Goal: Check status: Check status

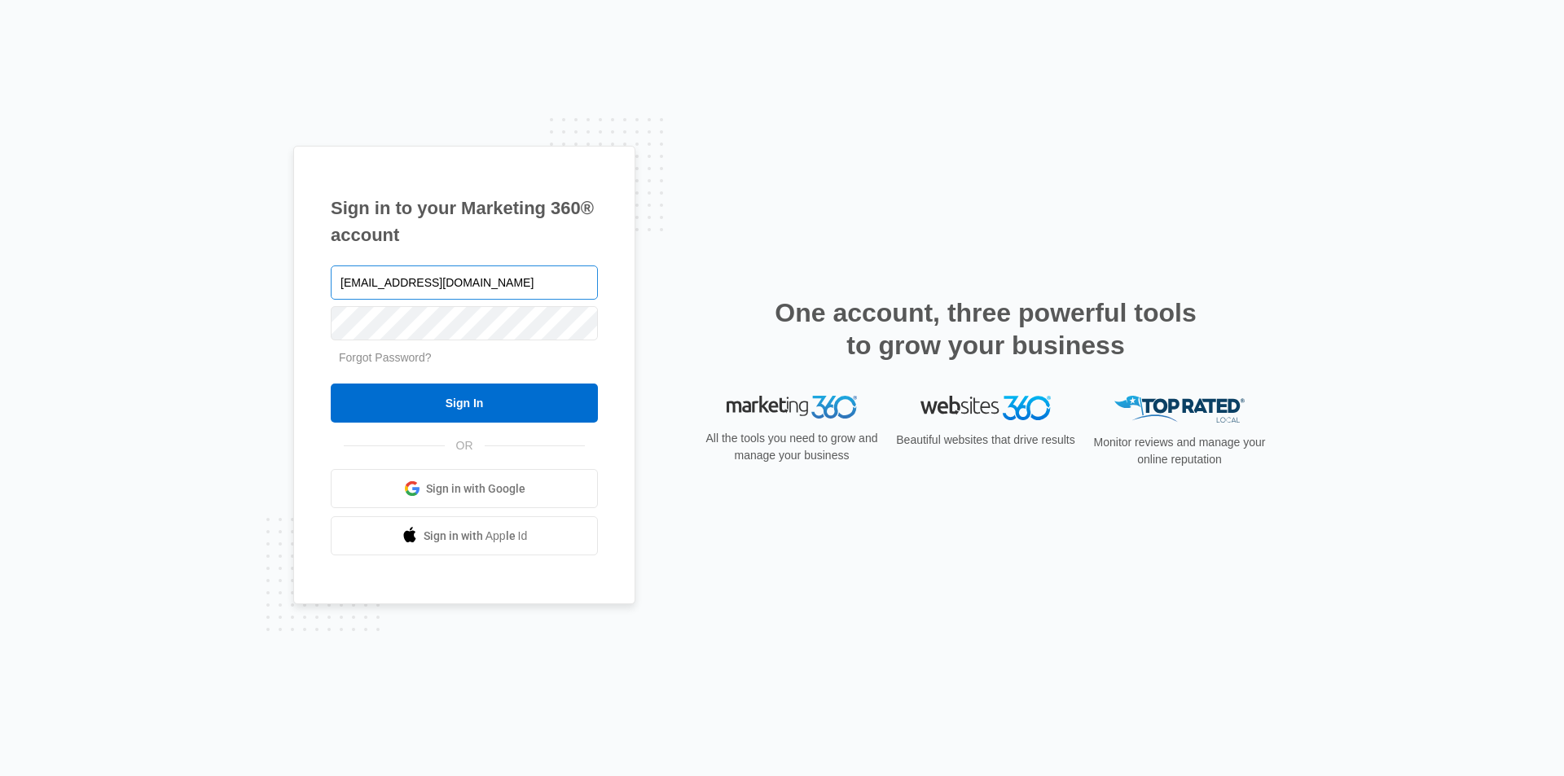
type input "[EMAIL_ADDRESS][DOMAIN_NAME]"
click at [331, 384] on input "Sign In" at bounding box center [464, 403] width 267 height 39
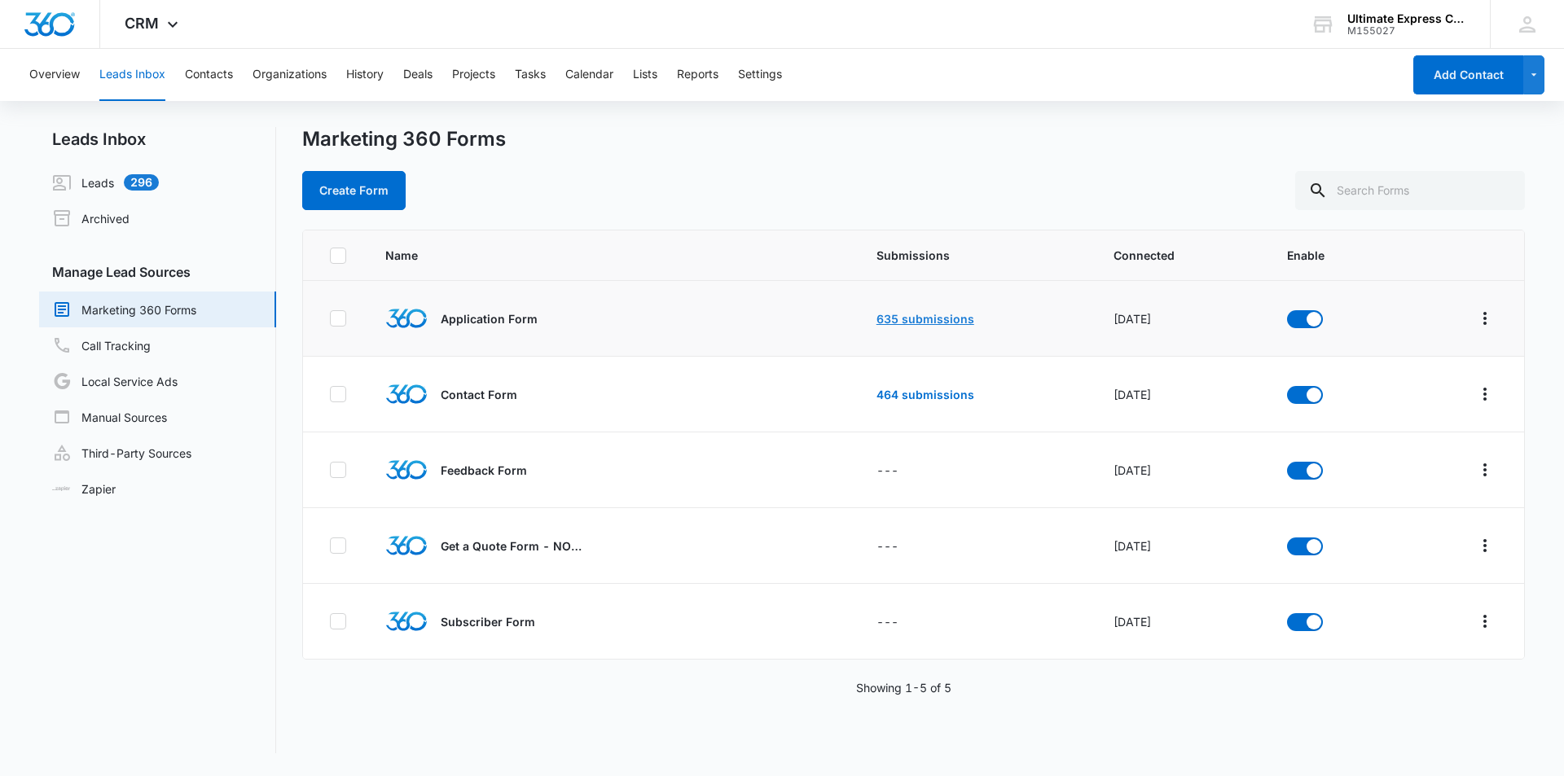
click at [903, 320] on link "635 submissions" at bounding box center [925, 319] width 98 height 14
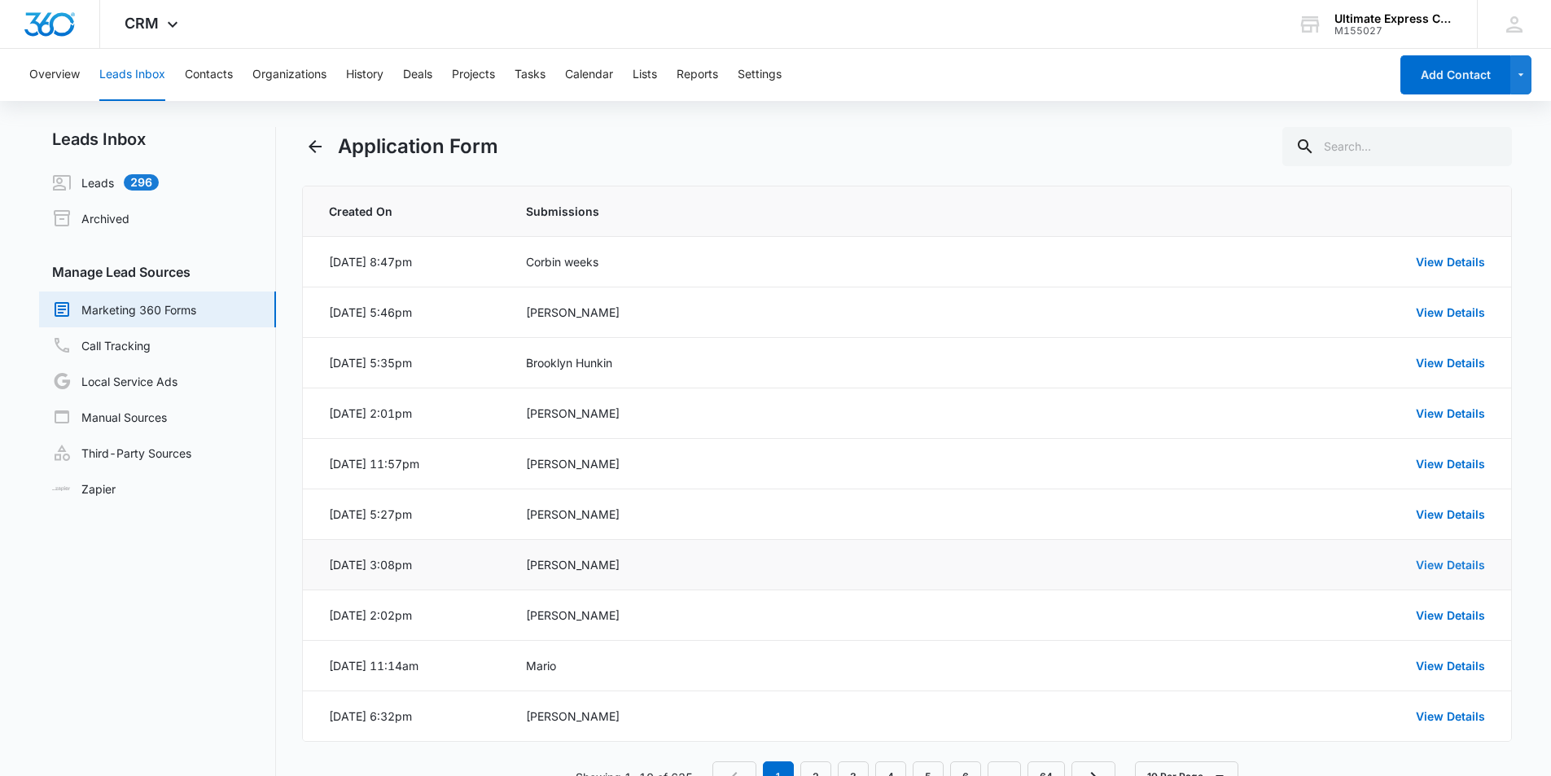
click at [1446, 569] on link "View Details" at bounding box center [1450, 565] width 69 height 14
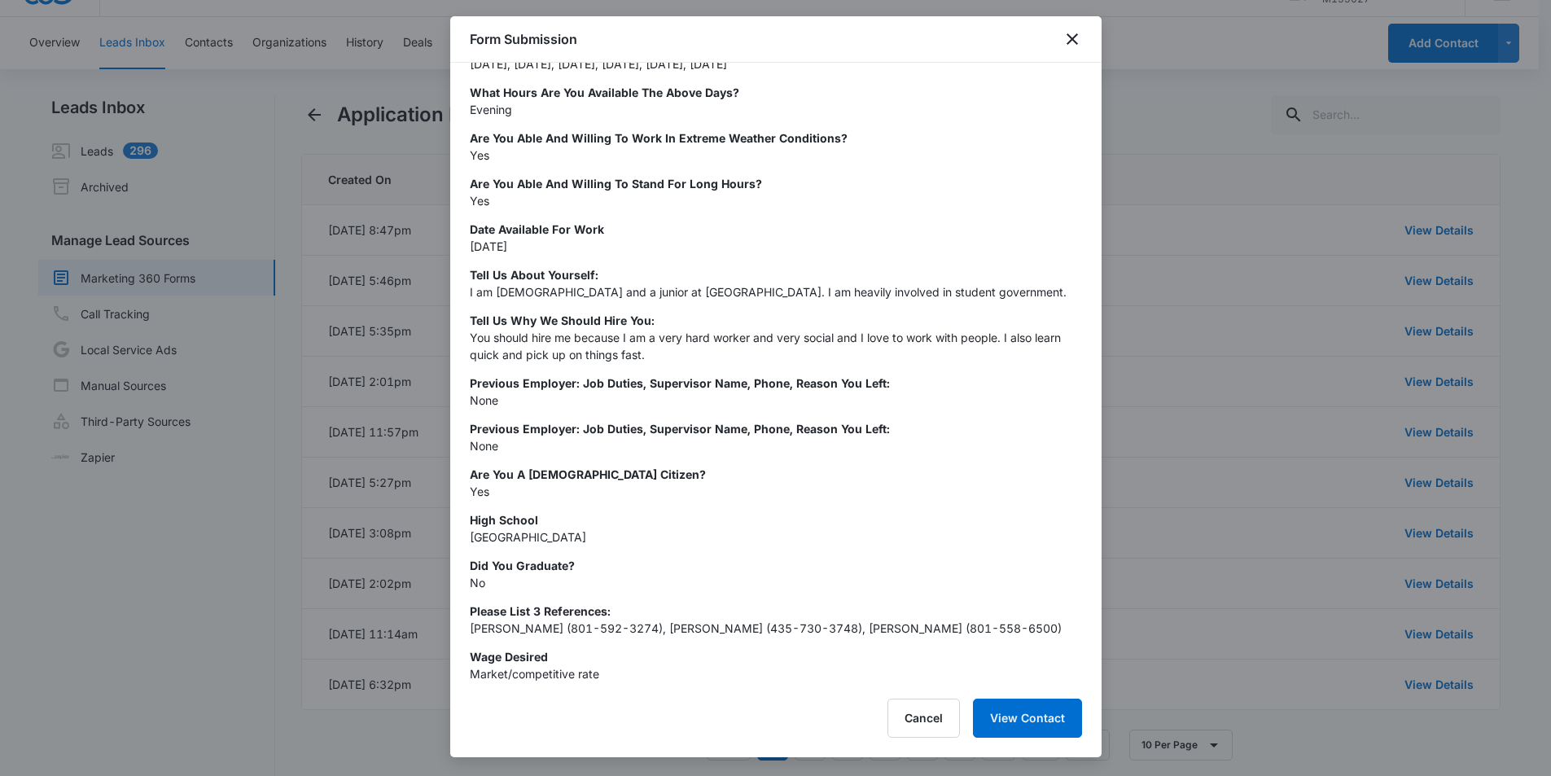
scroll to position [55, 0]
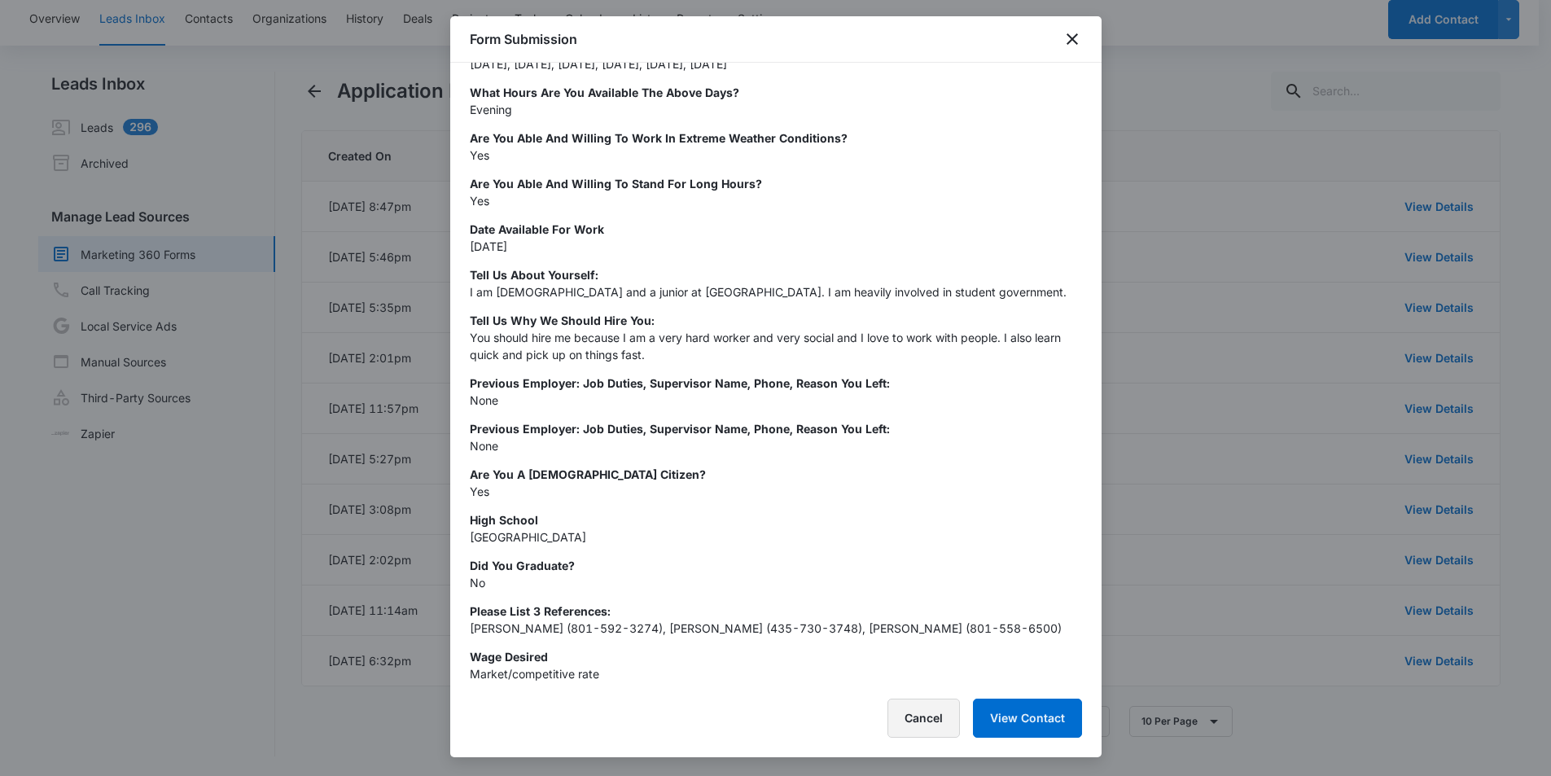
click at [930, 722] on button "Cancel" at bounding box center [924, 718] width 72 height 39
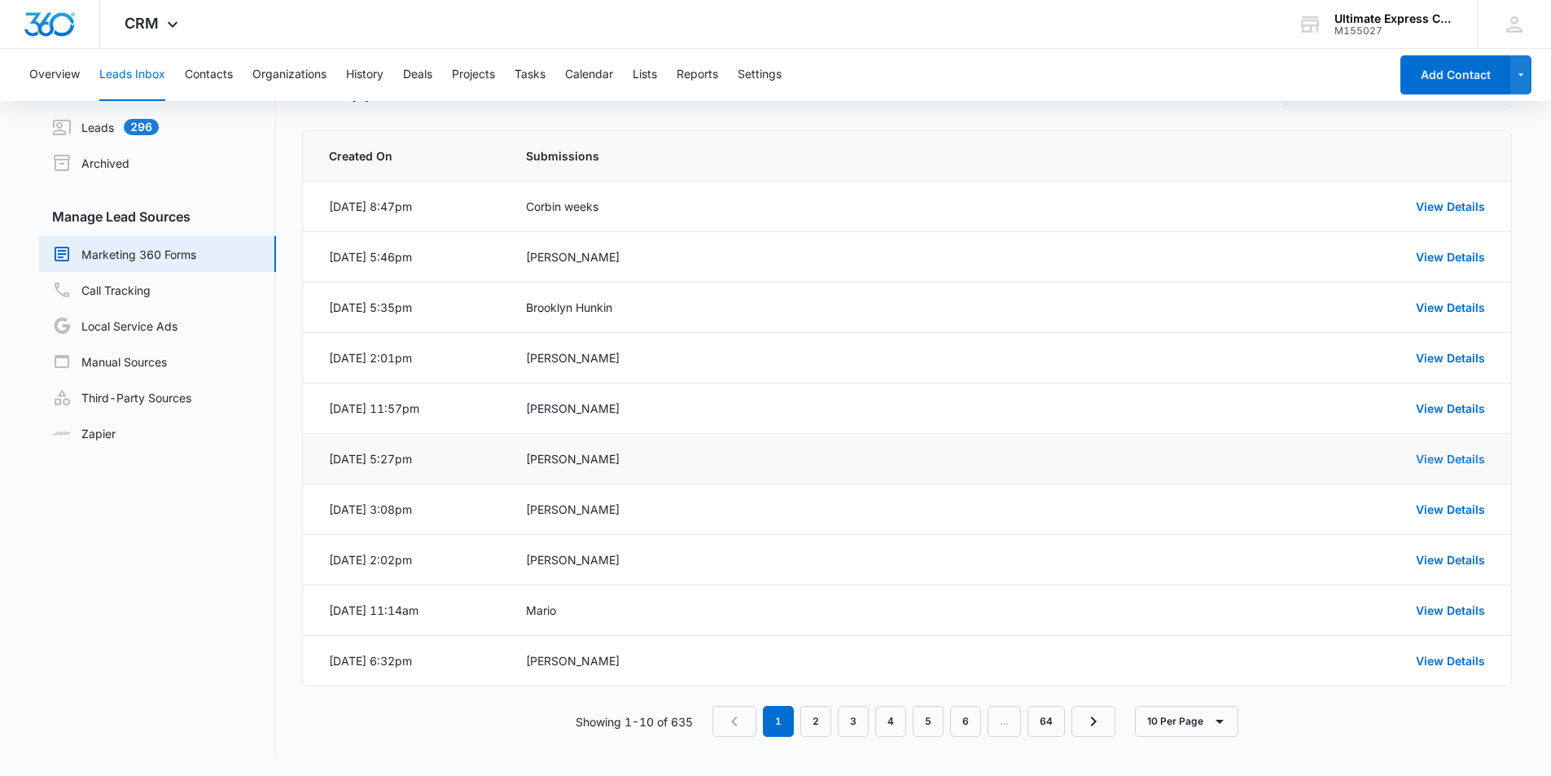
click at [1462, 453] on link "View Details" at bounding box center [1450, 459] width 69 height 14
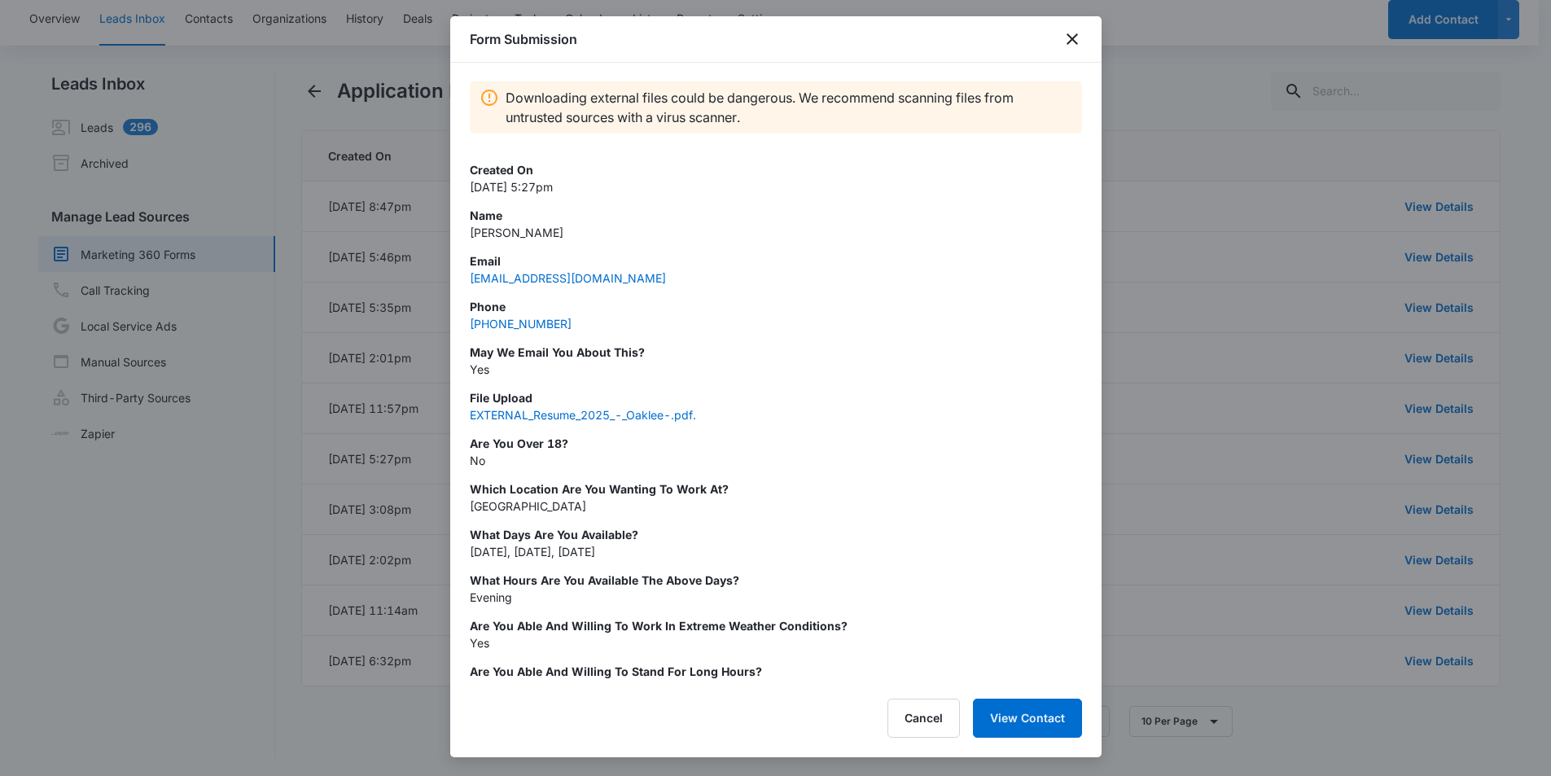
scroll to position [0, 0]
click at [920, 715] on button "Cancel" at bounding box center [924, 718] width 72 height 39
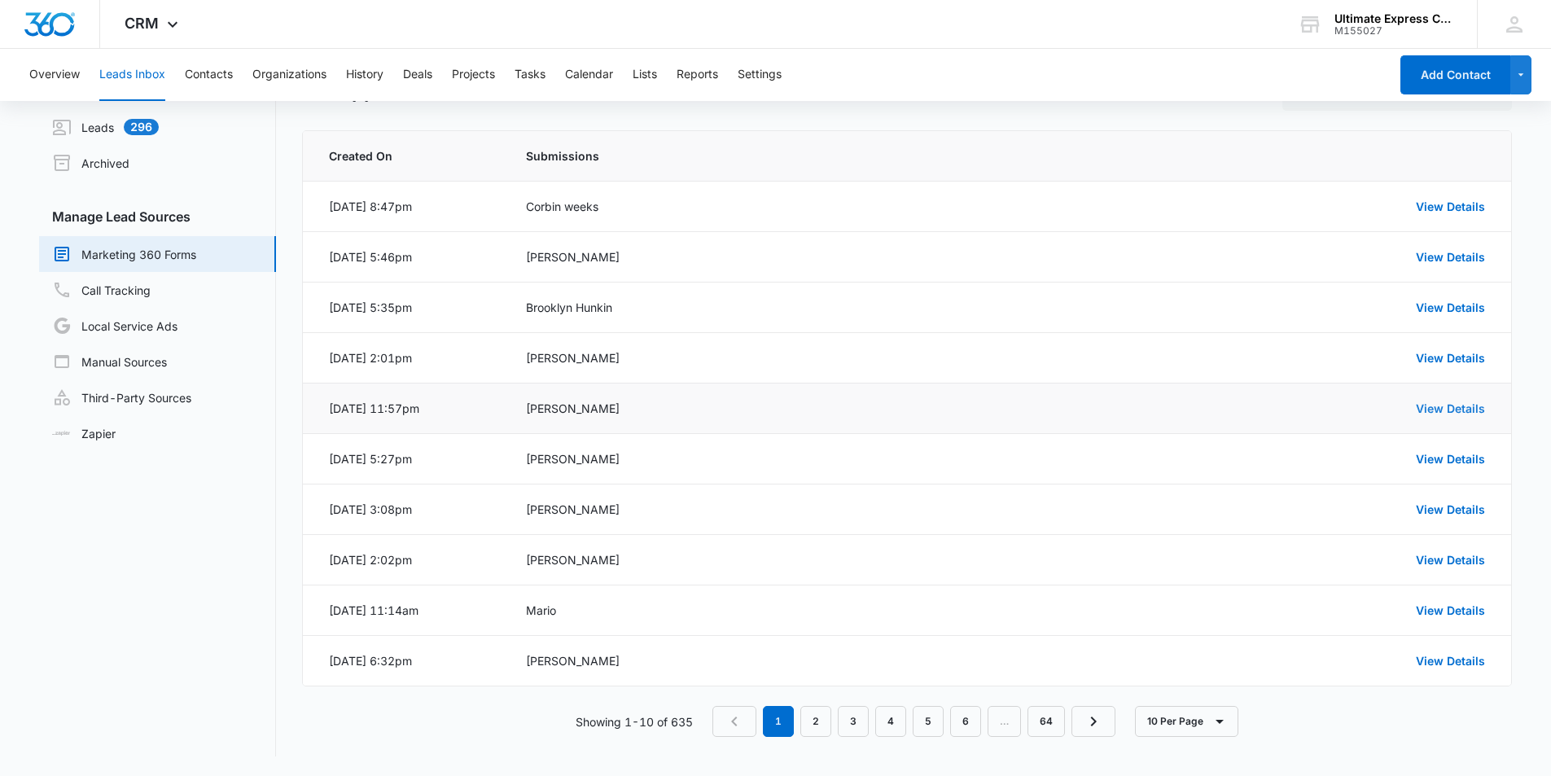
click at [1470, 403] on link "View Details" at bounding box center [1450, 409] width 69 height 14
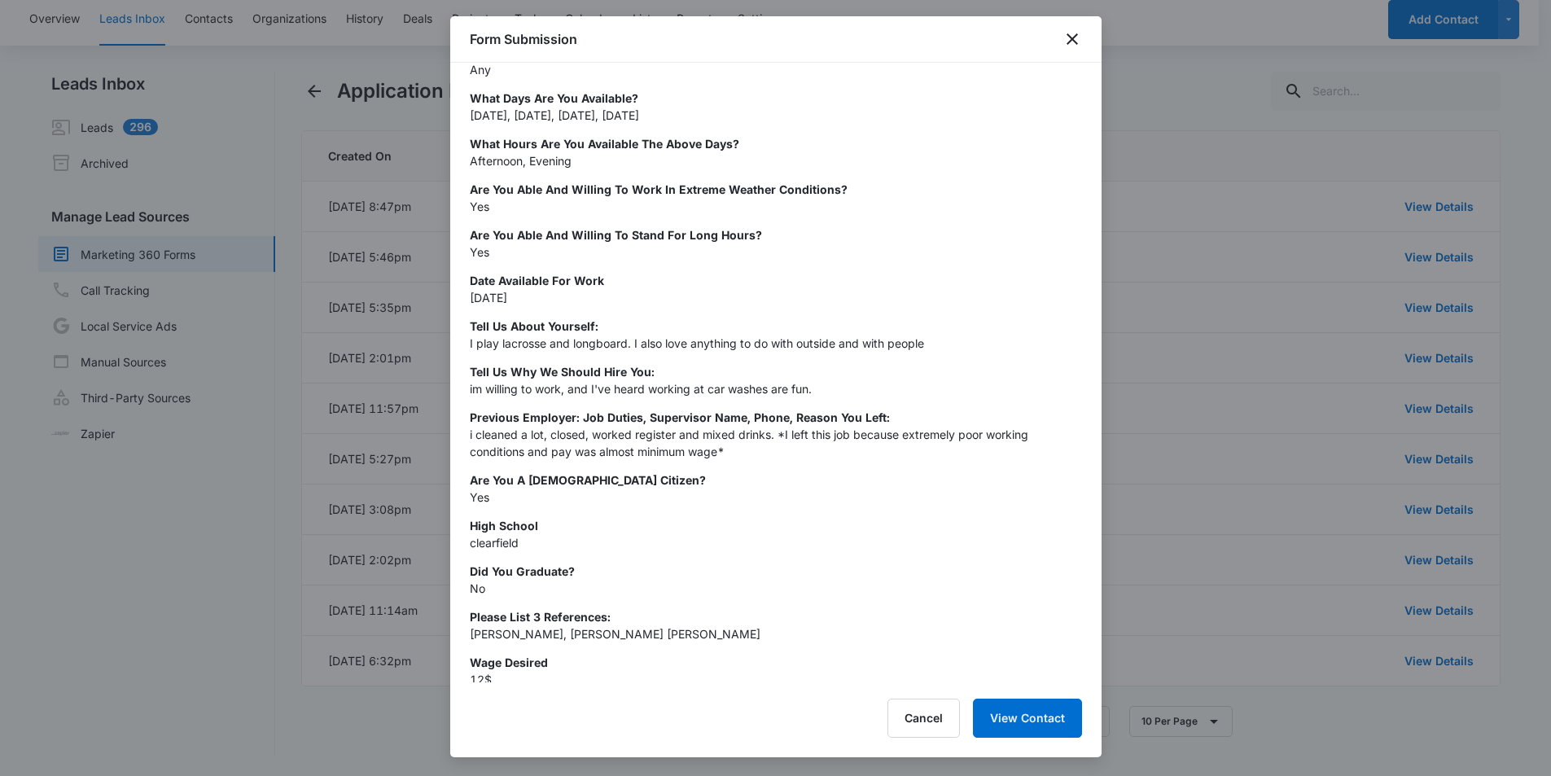
scroll to position [318, 0]
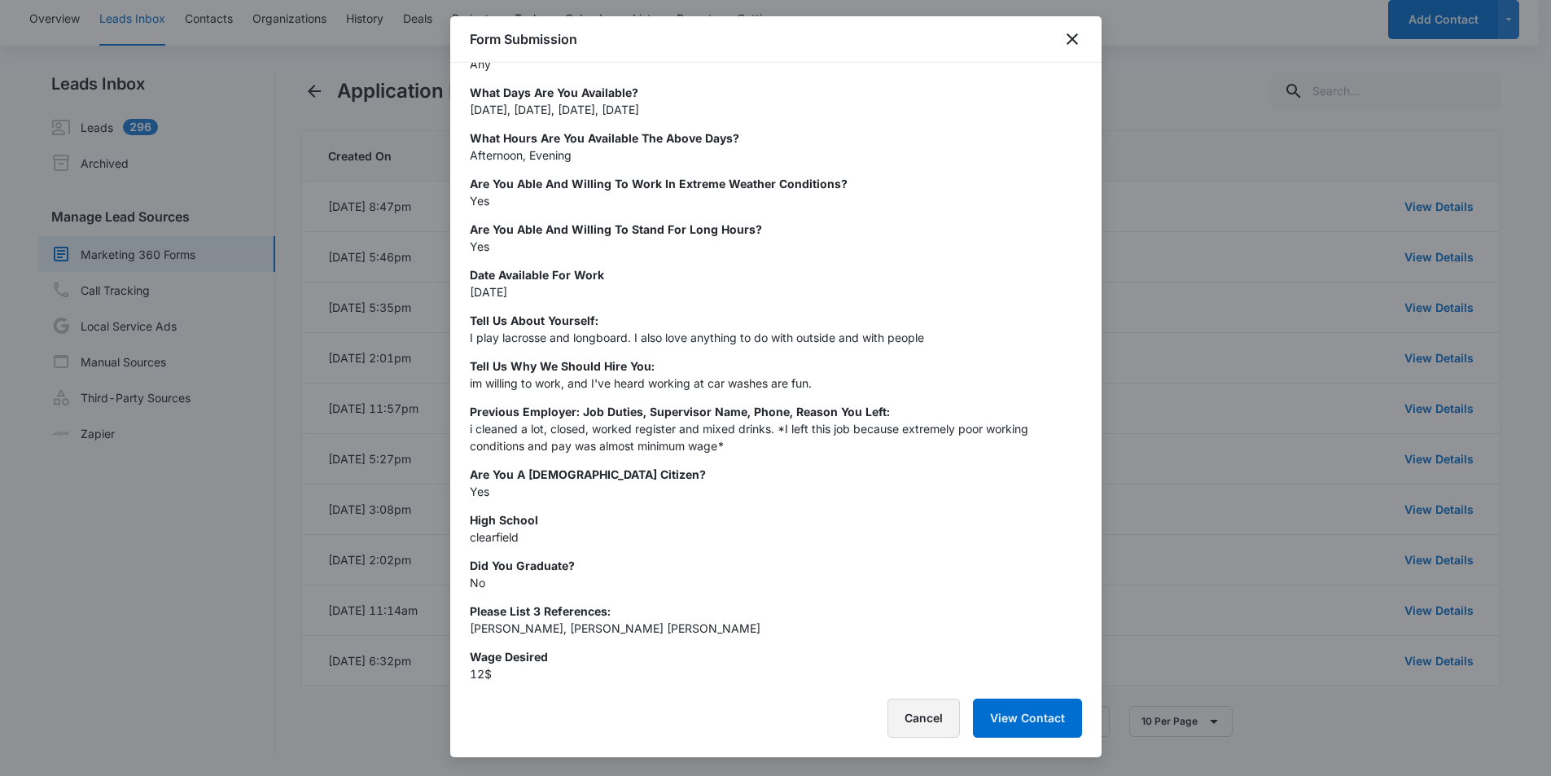
click at [921, 709] on button "Cancel" at bounding box center [924, 718] width 72 height 39
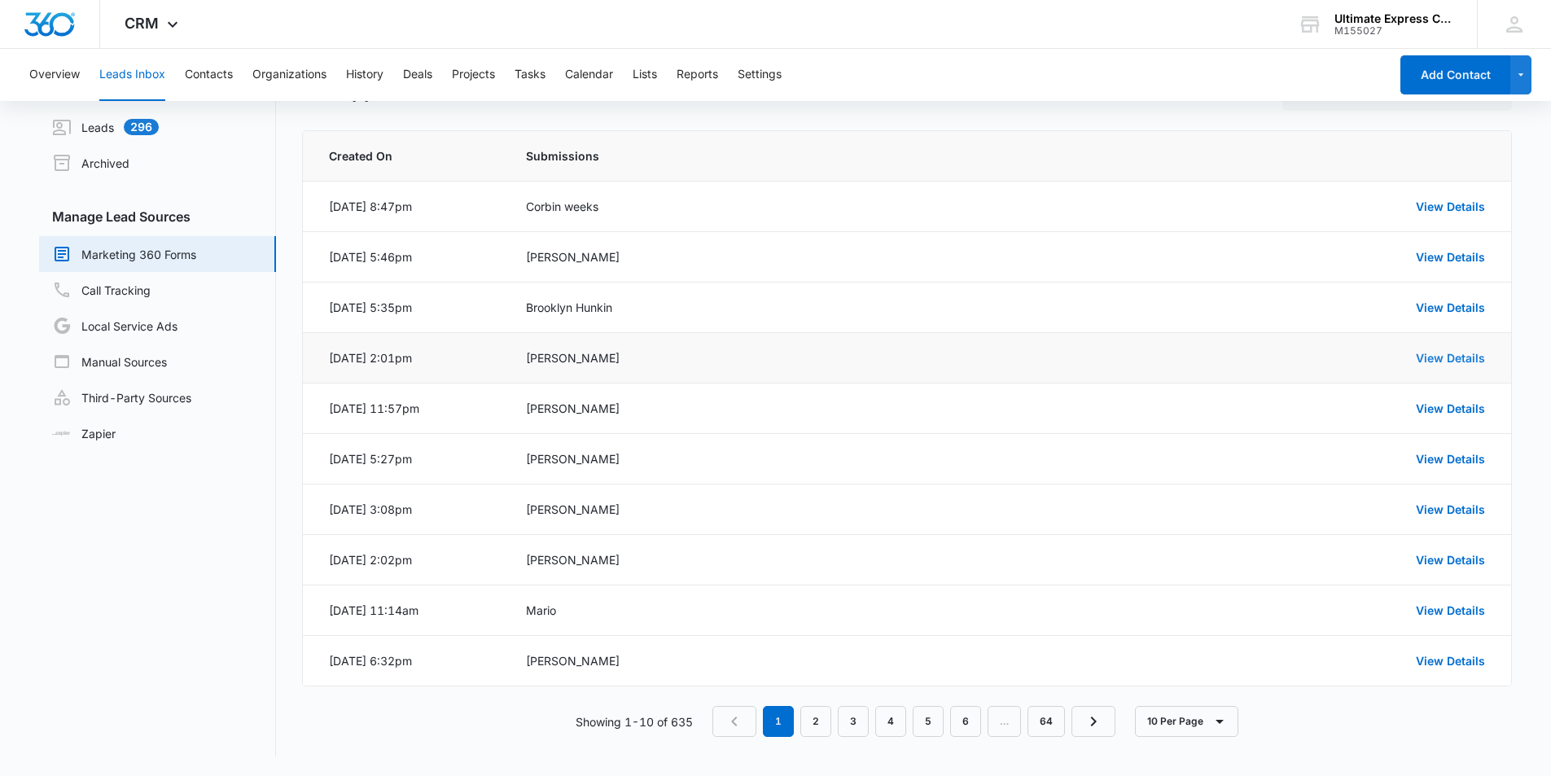
click at [1455, 360] on link "View Details" at bounding box center [1450, 358] width 69 height 14
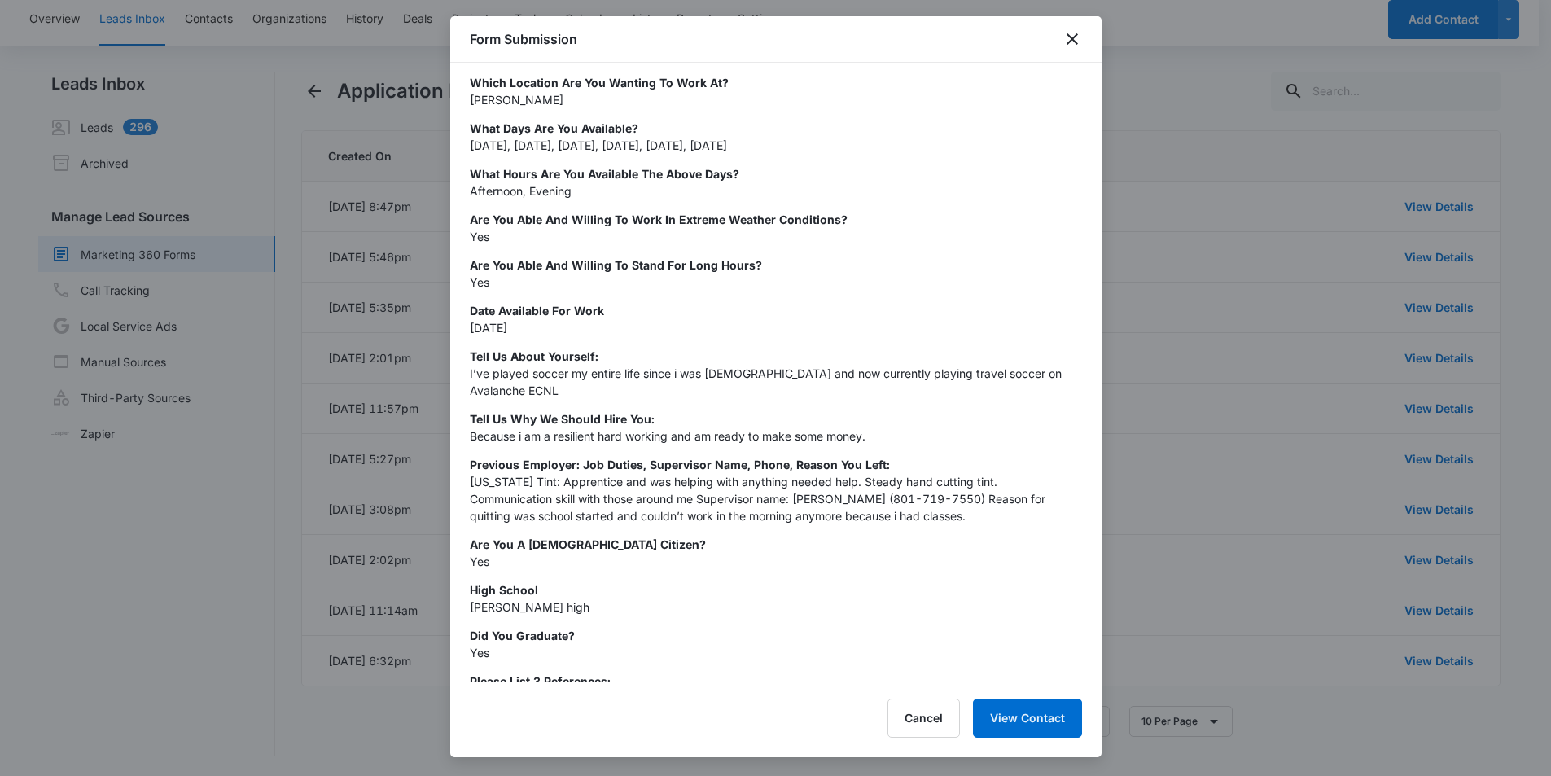
scroll to position [352, 0]
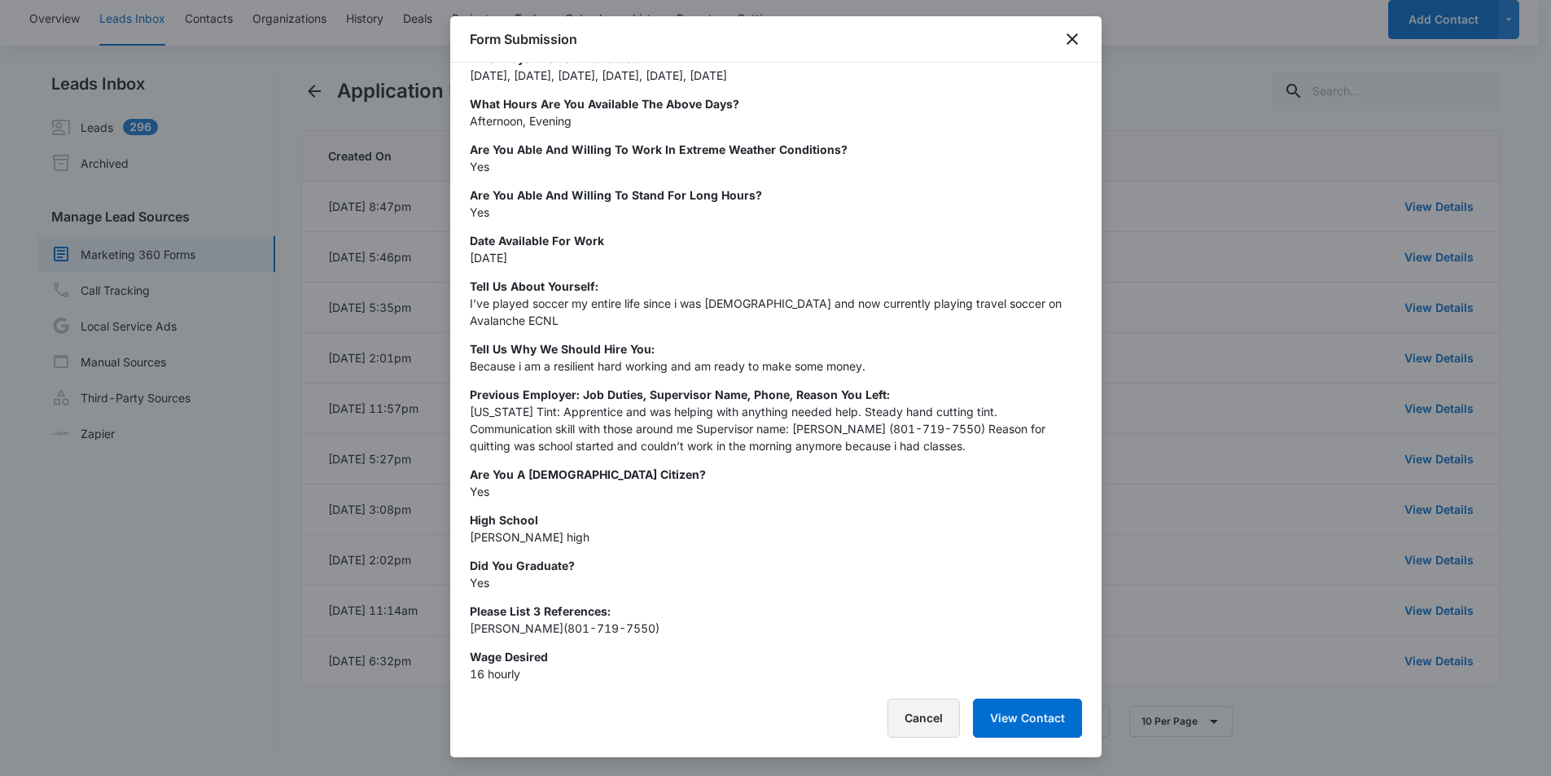
click at [901, 713] on button "Cancel" at bounding box center [924, 718] width 72 height 39
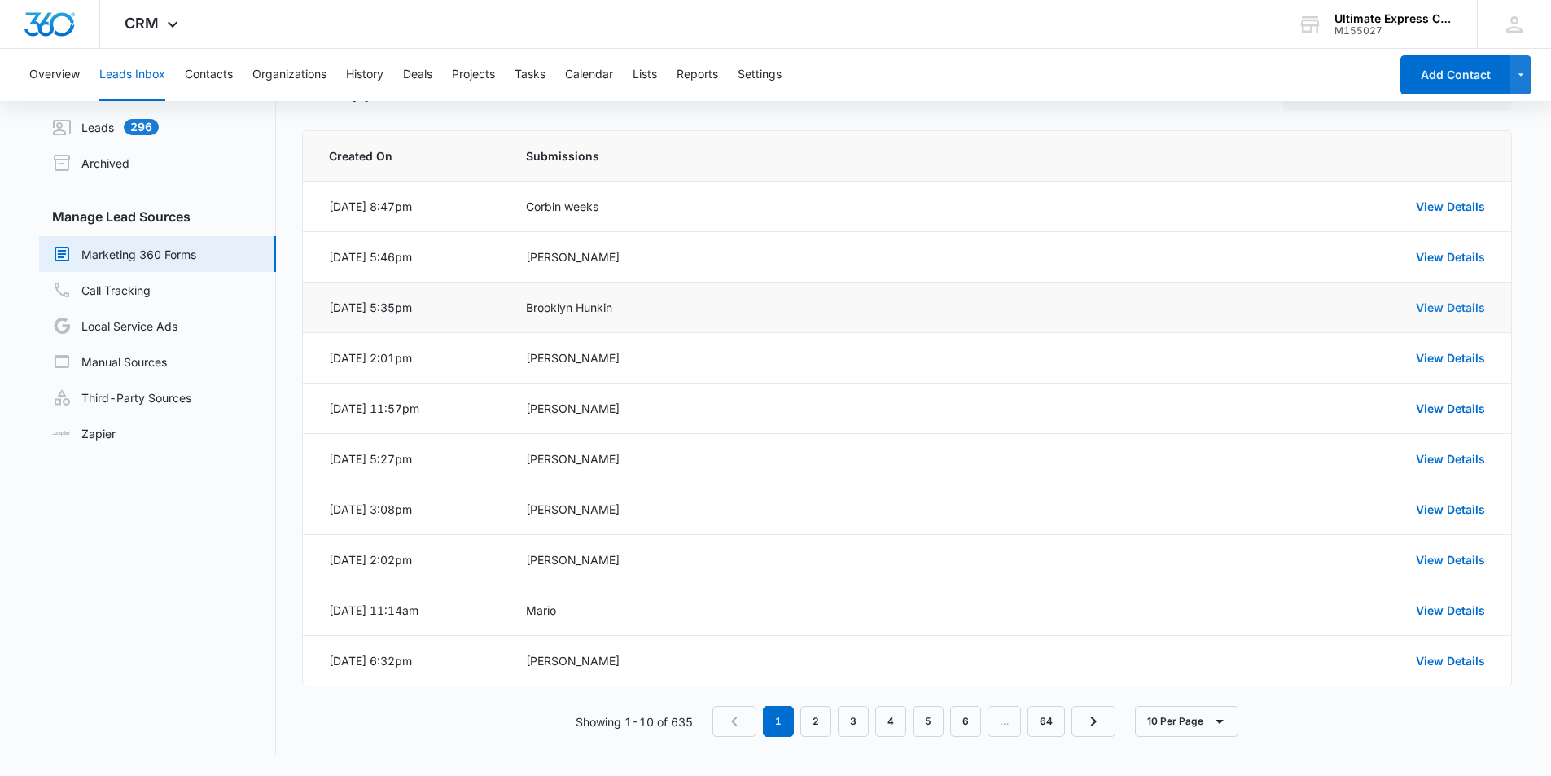
click at [1446, 311] on link "View Details" at bounding box center [1450, 308] width 69 height 14
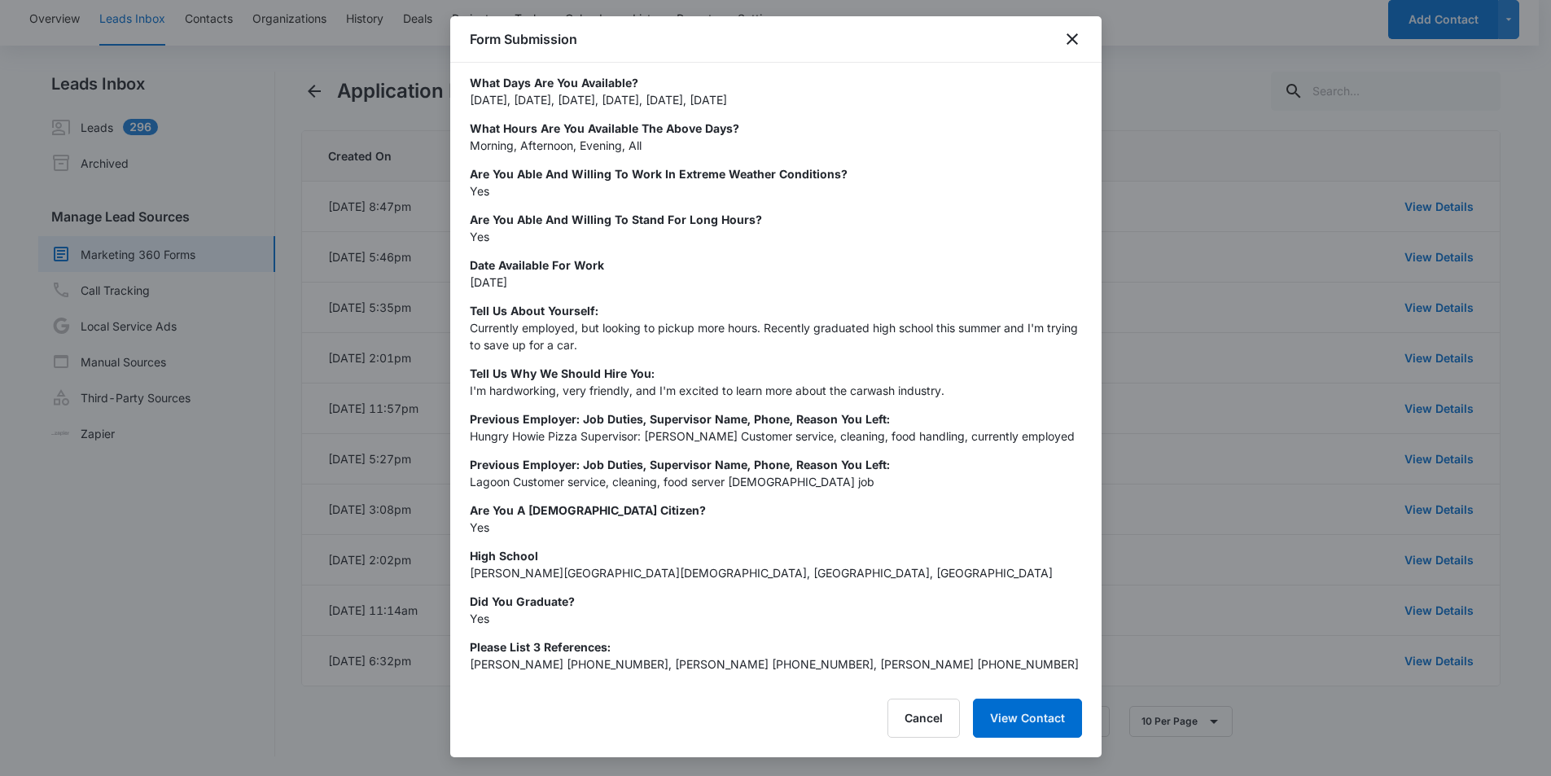
scroll to position [489, 0]
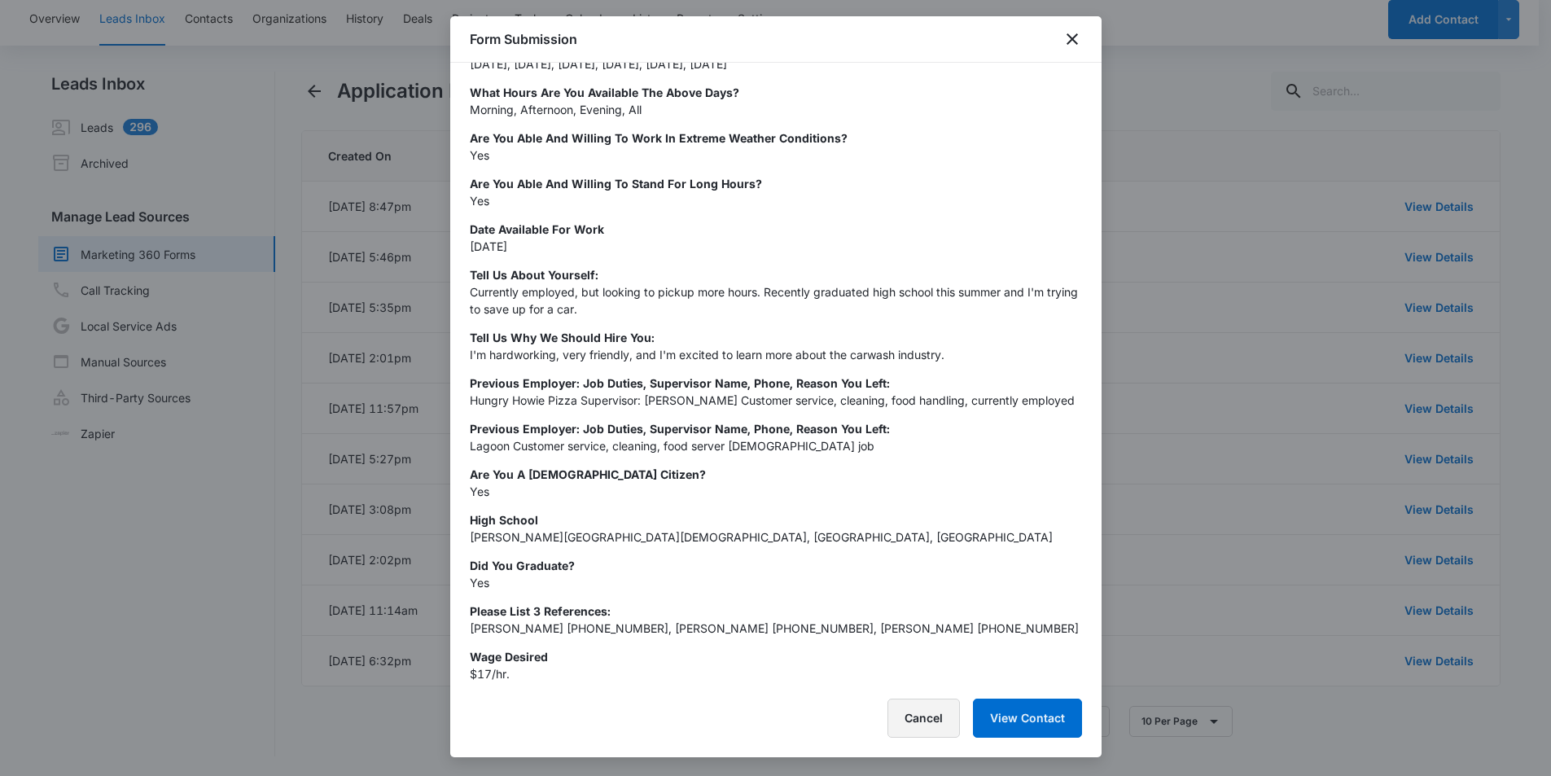
click at [902, 711] on button "Cancel" at bounding box center [924, 718] width 72 height 39
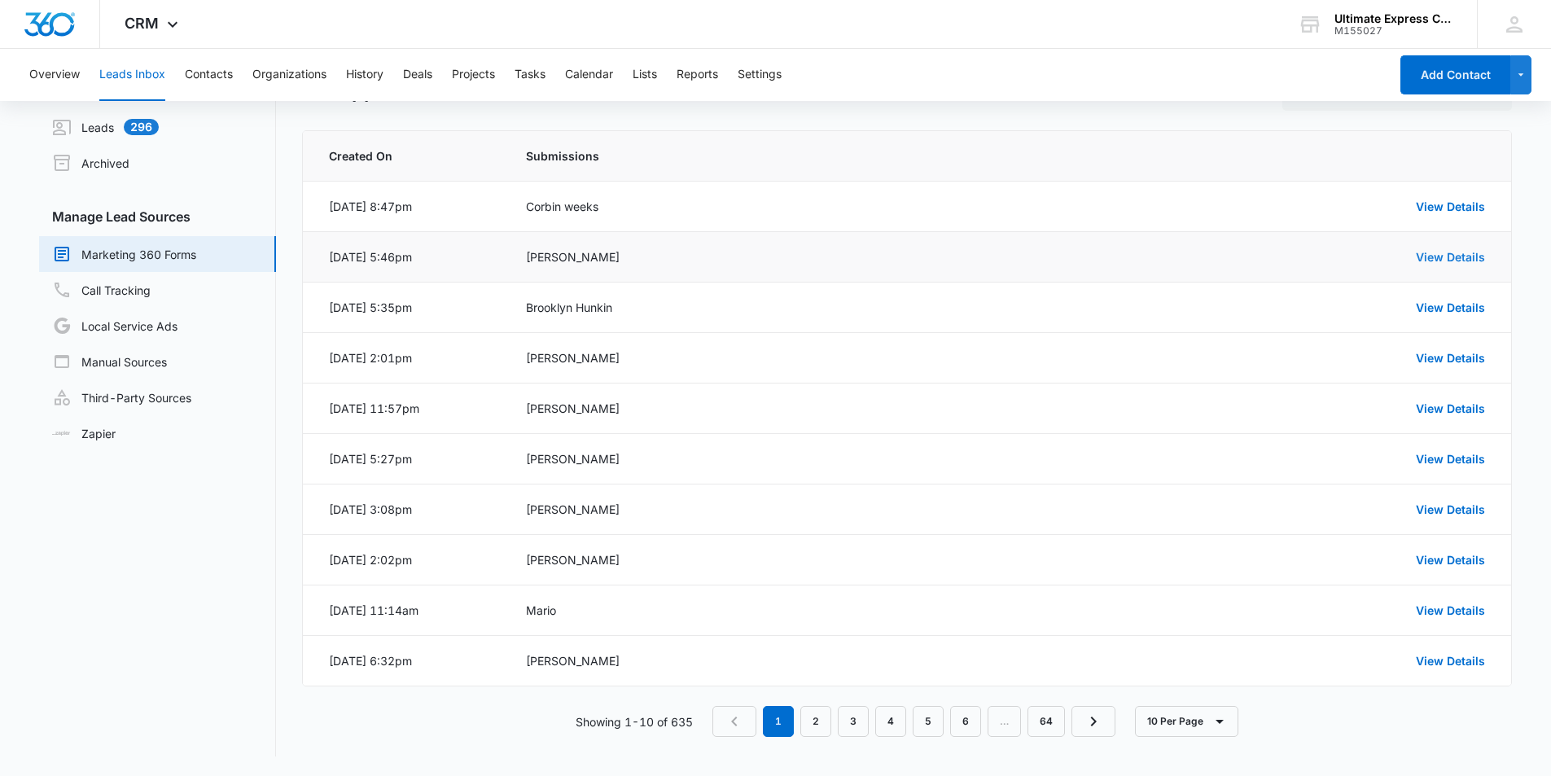
click at [1444, 258] on link "View Details" at bounding box center [1450, 257] width 69 height 14
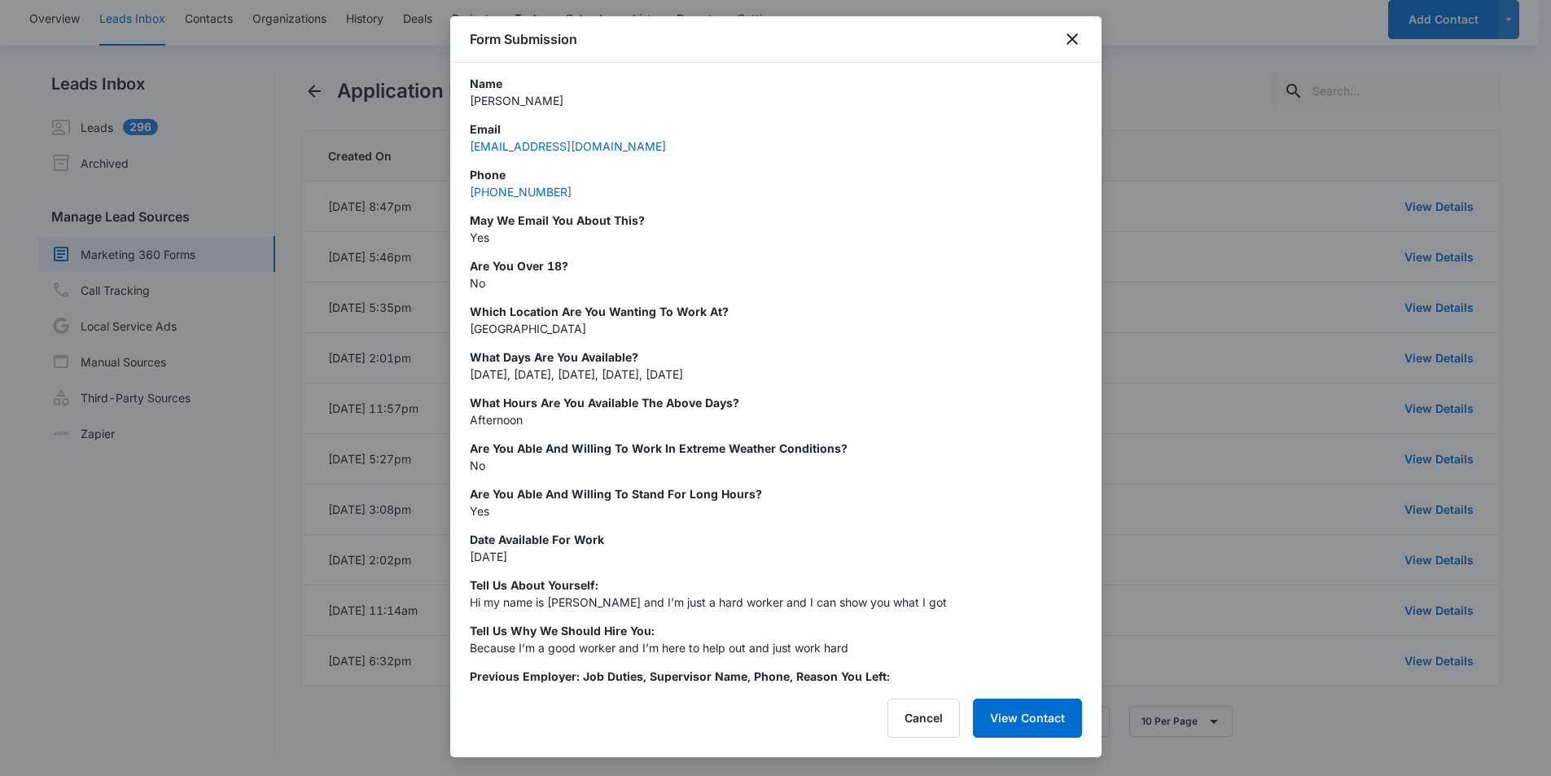
scroll to position [0, 0]
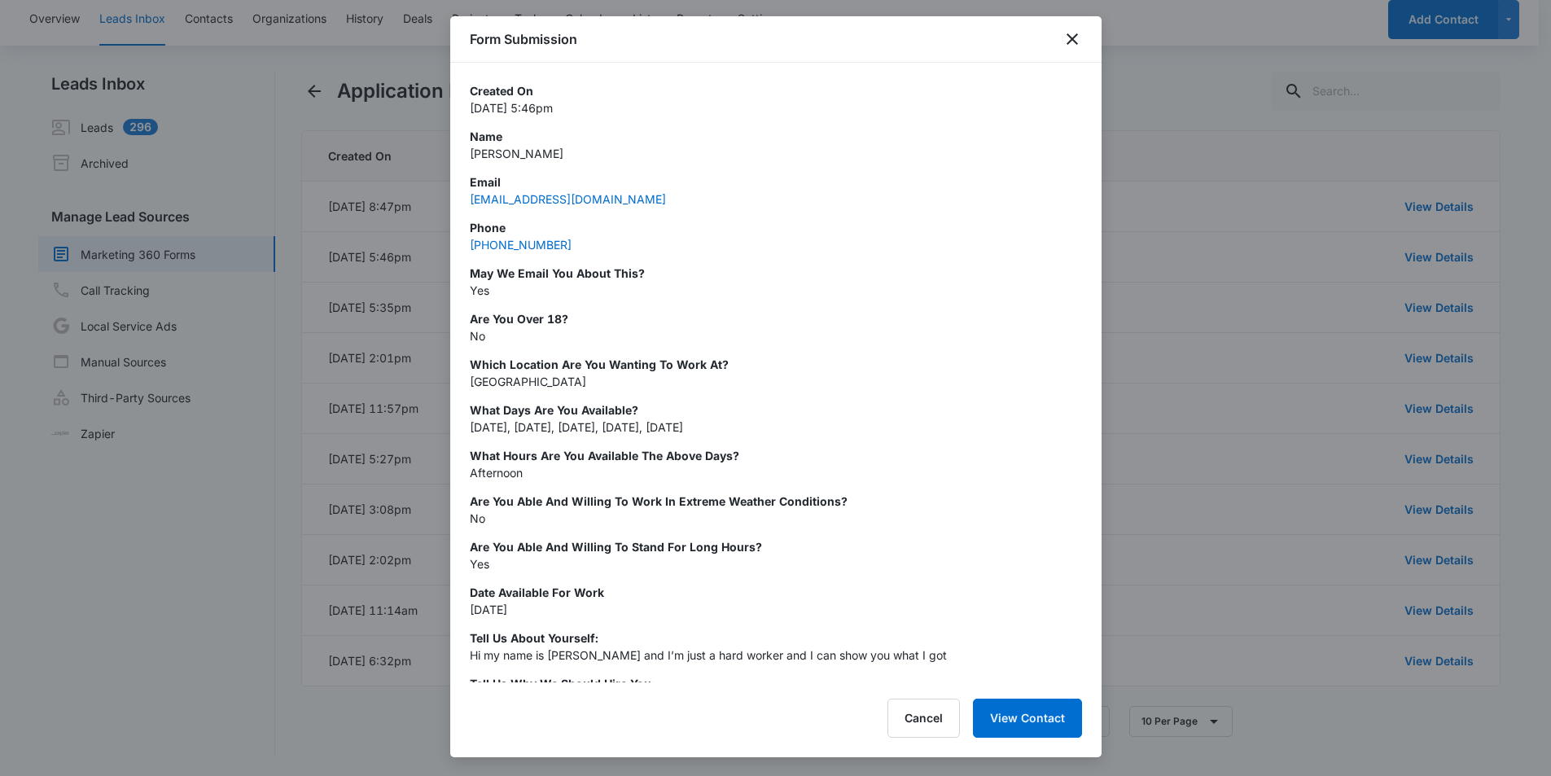
click at [880, 723] on div "Cancel View Contact" at bounding box center [776, 718] width 612 height 39
click at [903, 720] on button "Cancel" at bounding box center [924, 718] width 72 height 39
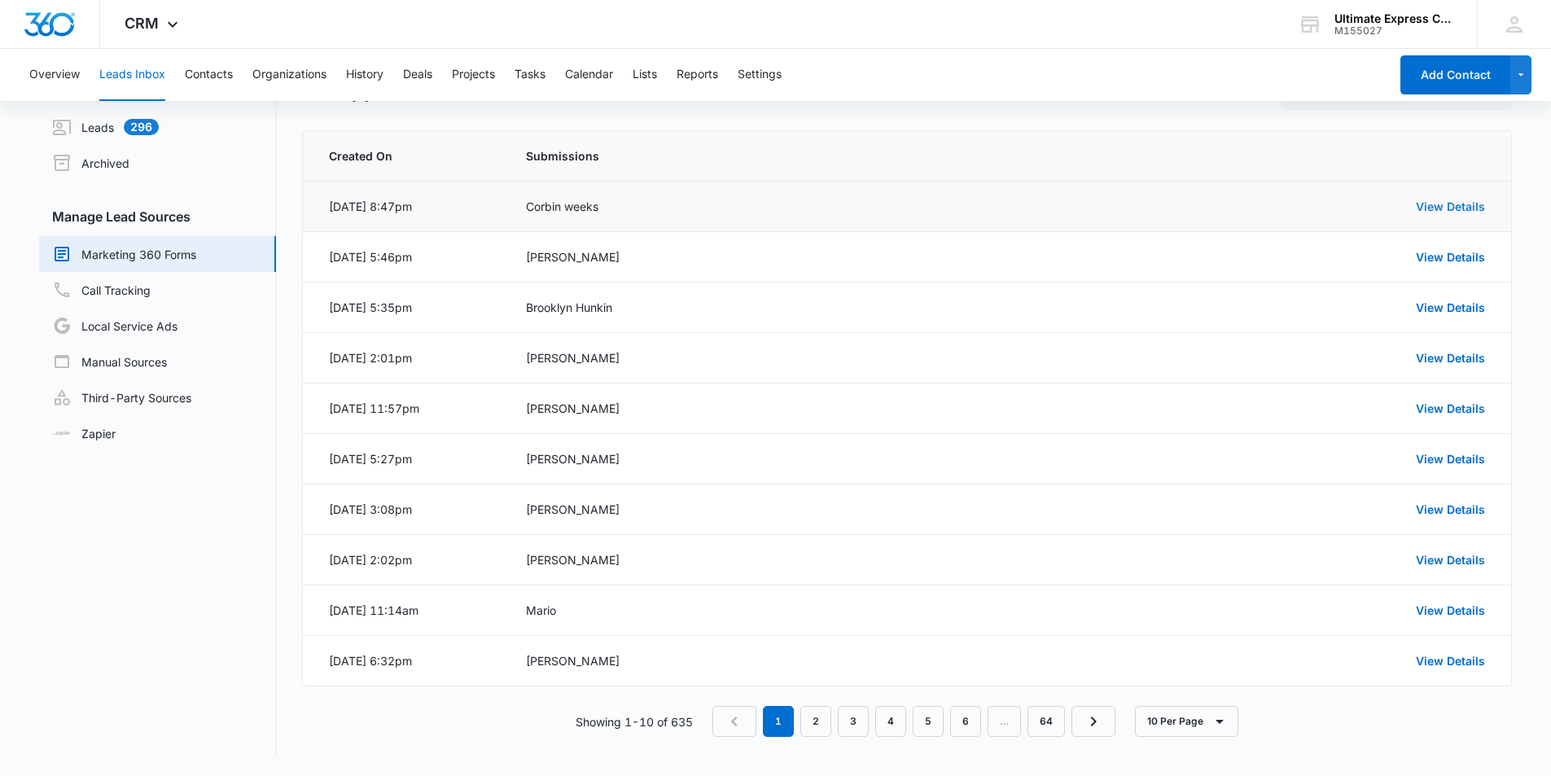
click at [1429, 209] on link "View Details" at bounding box center [1450, 207] width 69 height 14
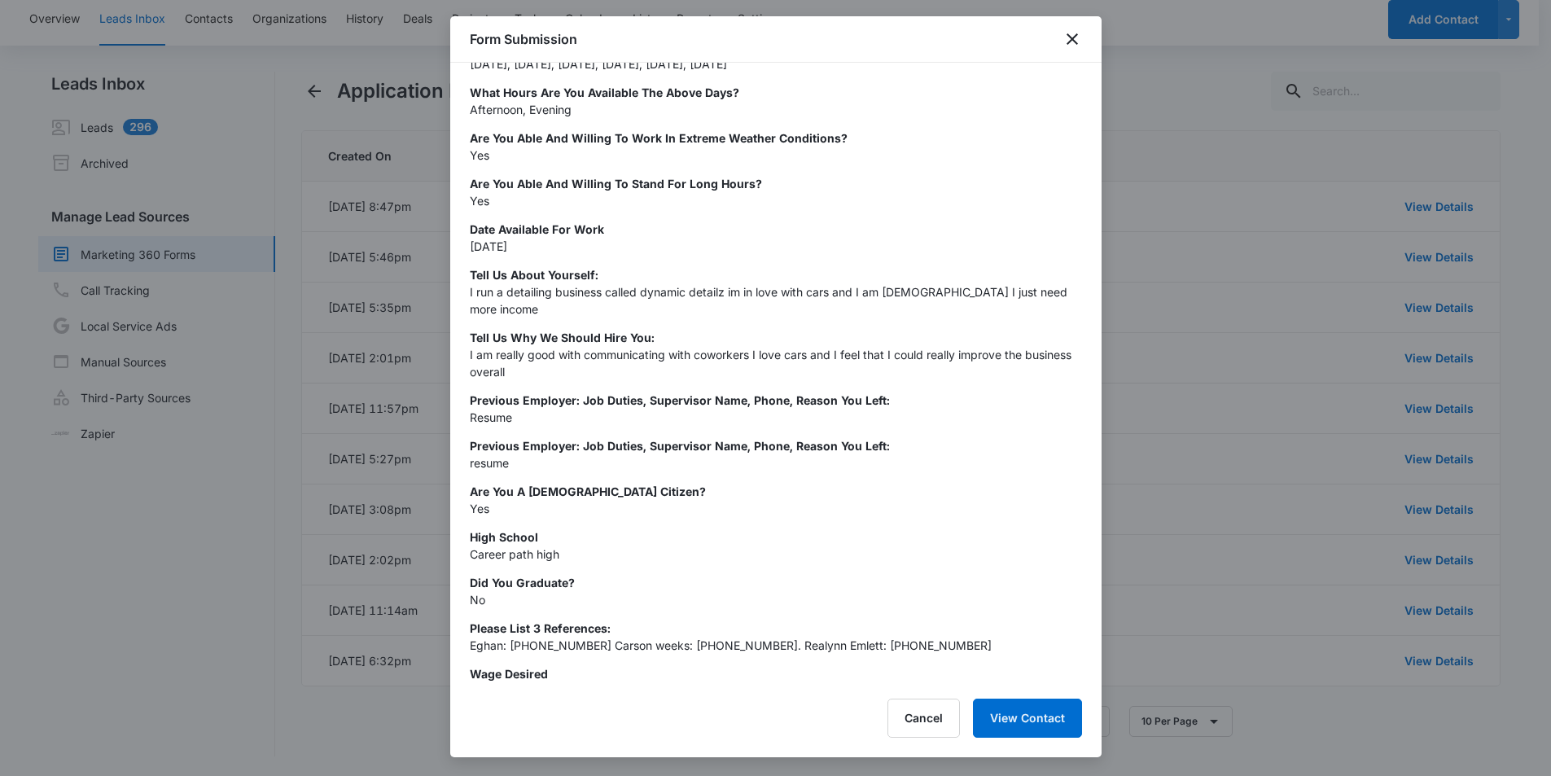
scroll to position [506, 0]
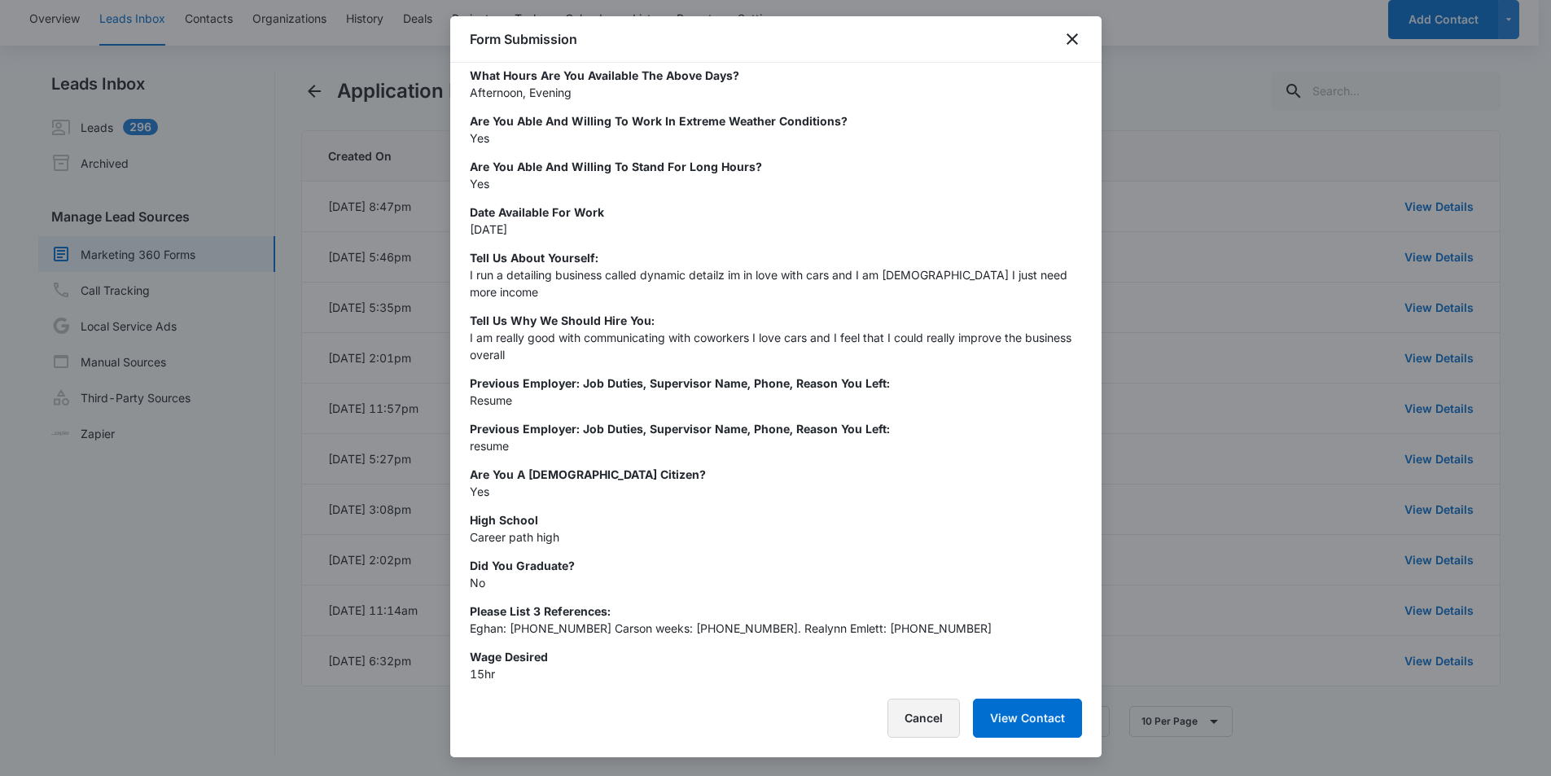
click at [897, 704] on button "Cancel" at bounding box center [924, 718] width 72 height 39
